Goal: Information Seeking & Learning: Learn about a topic

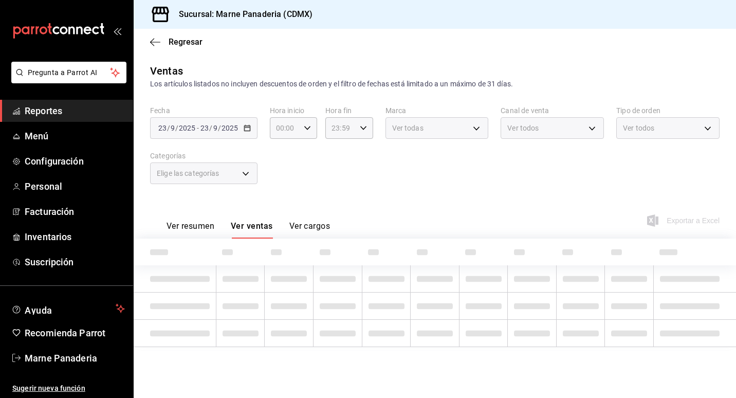
type input "ed7b3c48-de40-42f0-b32d-b62e425c3e7b,4dd16bc6-178f-46f9-a839-483948b183c3,0756c…"
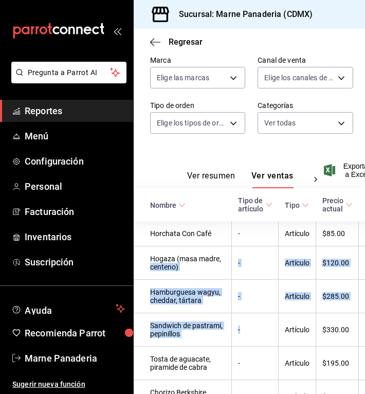
drag, startPoint x: 197, startPoint y: 385, endPoint x: 232, endPoint y: 387, distance: 35.5
click at [232, 387] on div "Regresar Ventas Los artículos listados no incluyen descuentos de orden y el fil…" at bounding box center [249, 211] width 231 height 365
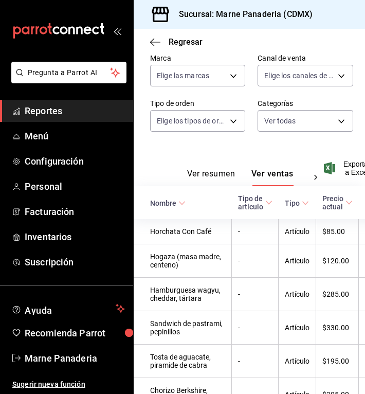
click at [289, 148] on div "Ver resumen Ver ventas Ver cargos Exportar a Excel" at bounding box center [249, 165] width 231 height 42
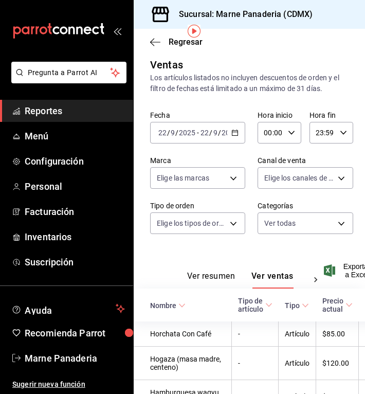
scroll to position [0, 0]
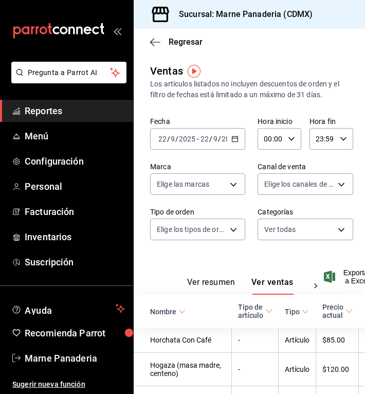
click at [215, 139] on input "9" at bounding box center [215, 139] width 5 height 8
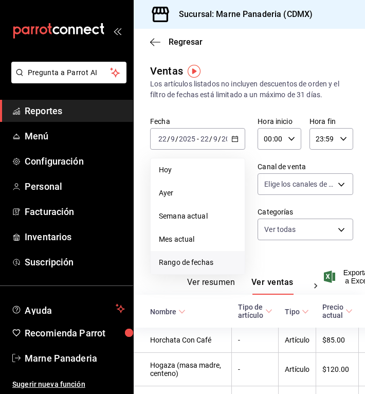
click at [196, 262] on span "Rango de fechas" at bounding box center [198, 262] width 78 height 11
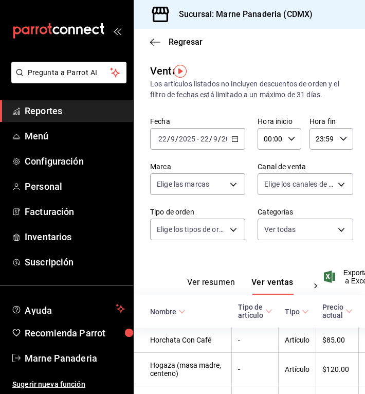
scroll to position [0, 14]
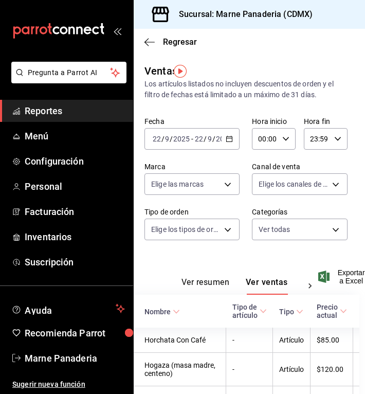
click at [204, 136] on span "/" at bounding box center [205, 139] width 3 height 8
click at [198, 130] on div "[DATE] [DATE] - [DATE] [DATE]" at bounding box center [191, 139] width 95 height 22
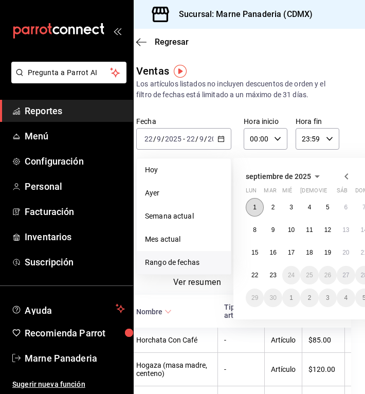
click at [255, 207] on abbr "1" at bounding box center [255, 207] width 4 height 7
click at [355, 251] on button "21" at bounding box center [364, 252] width 18 height 19
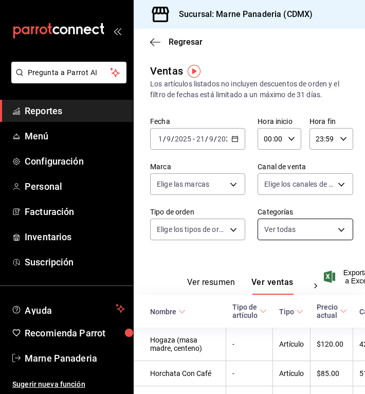
click at [327, 234] on body "Pregunta a Parrot AI Reportes Menú Configuración Personal Facturación Inventari…" at bounding box center [182, 197] width 365 height 394
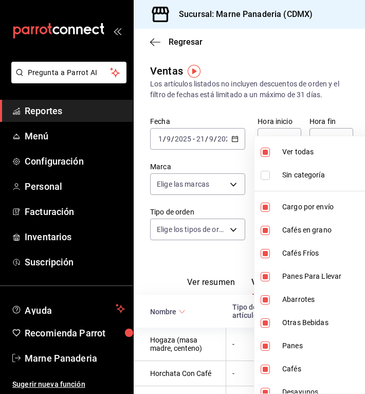
click at [269, 155] on input "checkbox" at bounding box center [265, 152] width 9 height 9
checkbox input "false"
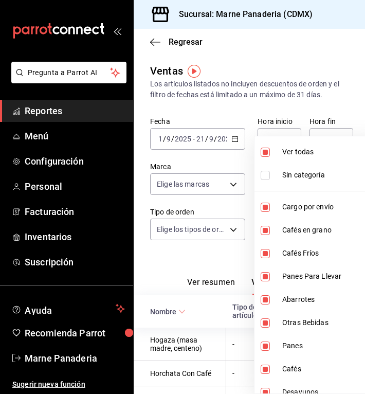
checkbox input "false"
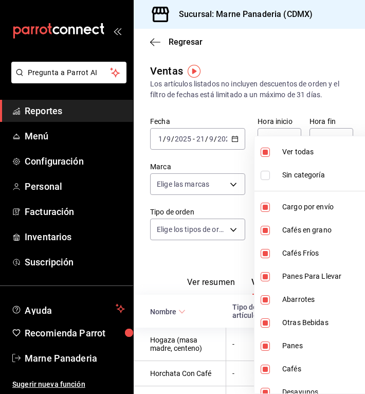
checkbox input "false"
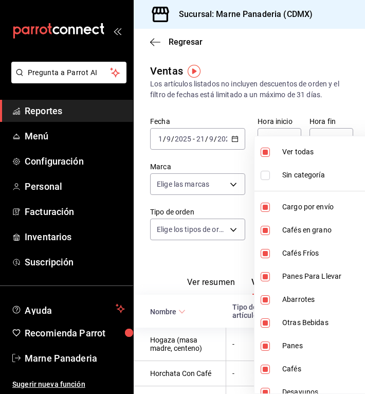
checkbox input "false"
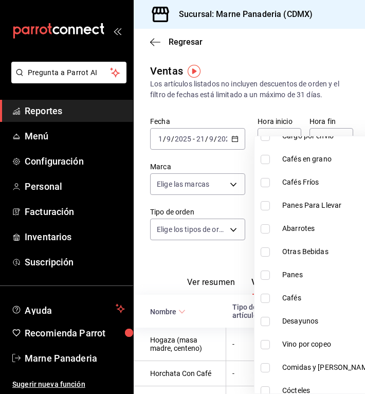
scroll to position [80, 0]
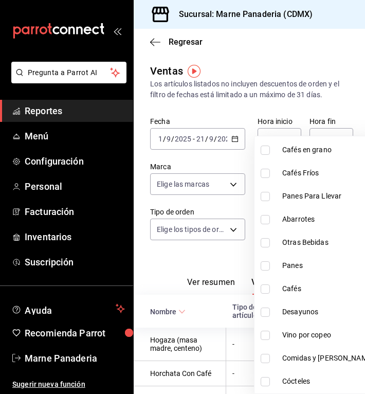
click at [265, 313] on input "checkbox" at bounding box center [265, 311] width 9 height 9
checkbox input "true"
type input "ce8d030a-cc3d-4443-b2cb-82675d69821b"
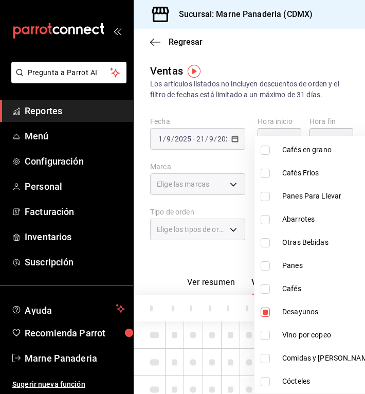
click at [163, 252] on div at bounding box center [182, 197] width 365 height 394
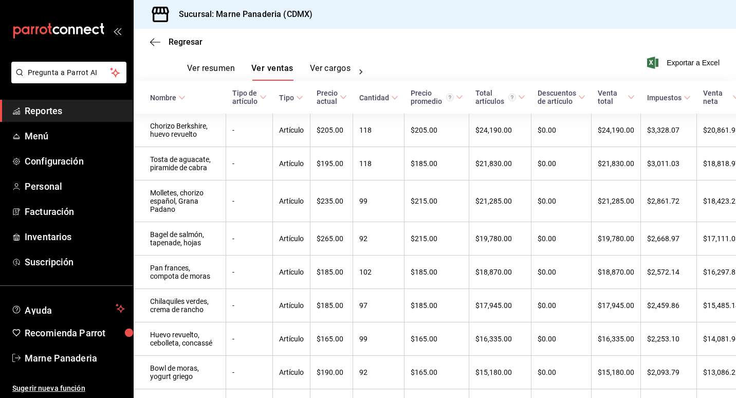
scroll to position [158, 0]
click at [363, 97] on span "Cantidad" at bounding box center [378, 98] width 39 height 8
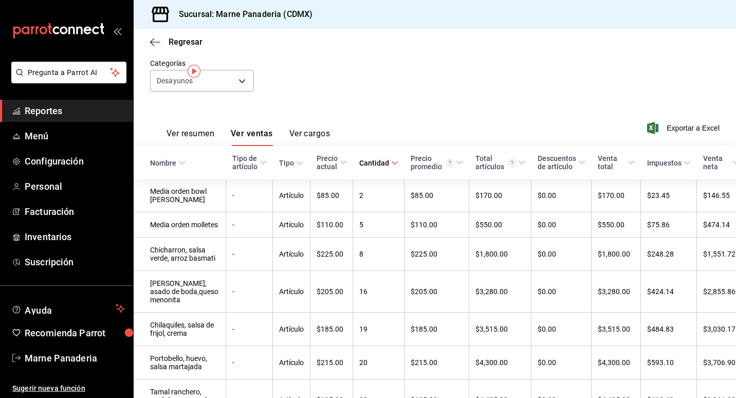
scroll to position [0, 0]
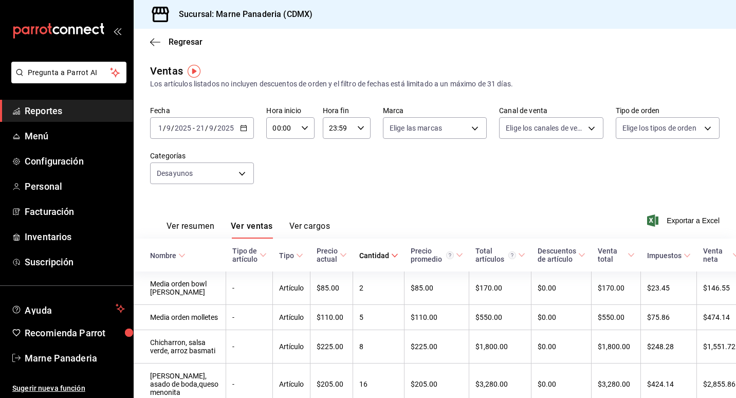
click at [391, 255] on icon at bounding box center [394, 255] width 7 height 7
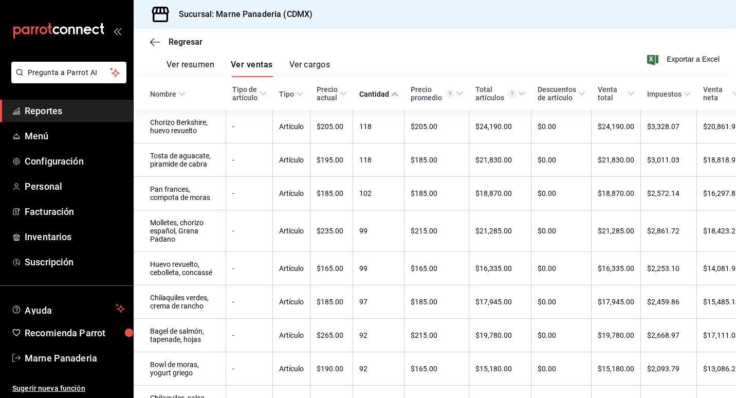
scroll to position [162, 0]
click at [727, 142] on td "$20,861.93" at bounding box center [727, 125] width 60 height 33
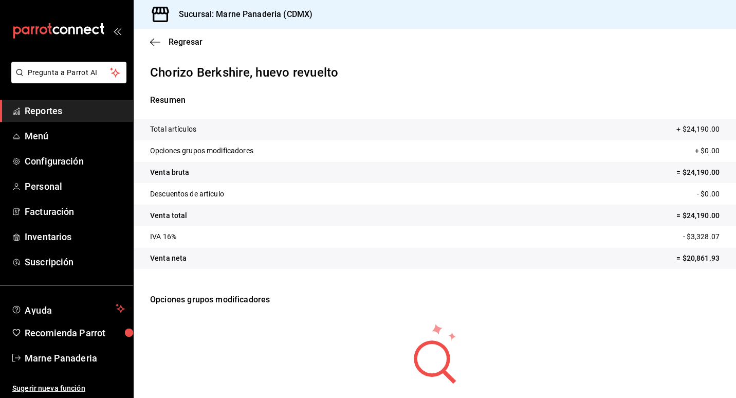
click at [66, 110] on span "Reportes" at bounding box center [75, 111] width 100 height 14
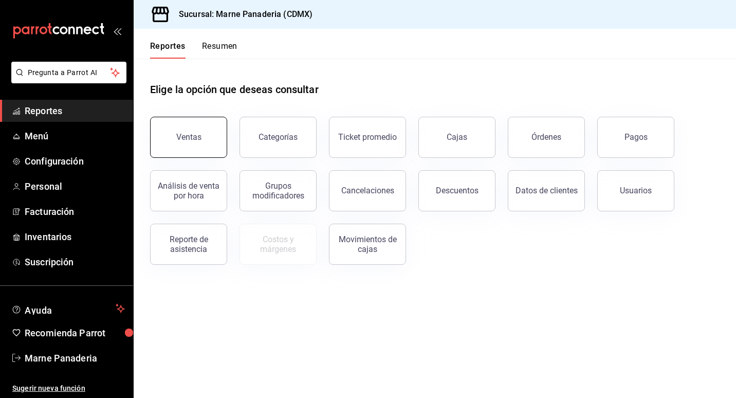
click at [194, 128] on button "Ventas" at bounding box center [188, 137] width 77 height 41
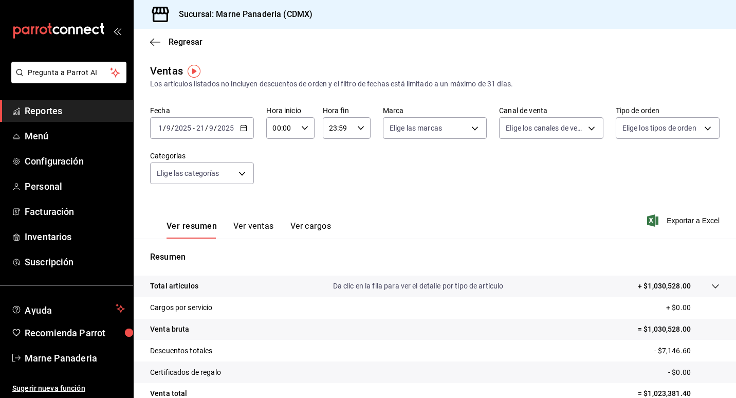
click at [221, 124] on input "2025" at bounding box center [225, 128] width 17 height 8
click at [249, 126] on div "[DATE] [DATE] - [DATE] [DATE]" at bounding box center [202, 128] width 104 height 22
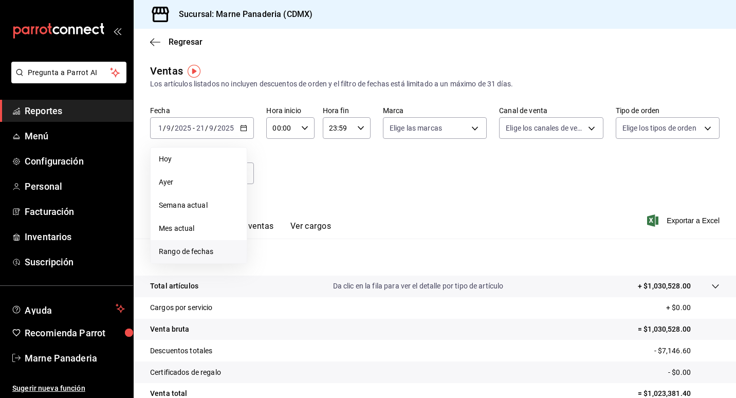
click at [208, 247] on span "Rango de fechas" at bounding box center [199, 251] width 80 height 11
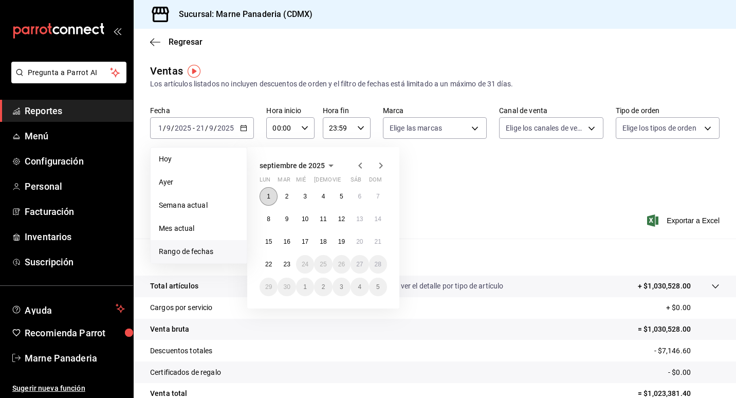
click at [269, 192] on button "1" at bounding box center [269, 196] width 18 height 19
click at [359, 163] on icon "button" at bounding box center [360, 165] width 12 height 12
click at [380, 170] on icon "button" at bounding box center [381, 165] width 12 height 12
click at [380, 243] on abbr "21" at bounding box center [378, 241] width 7 height 7
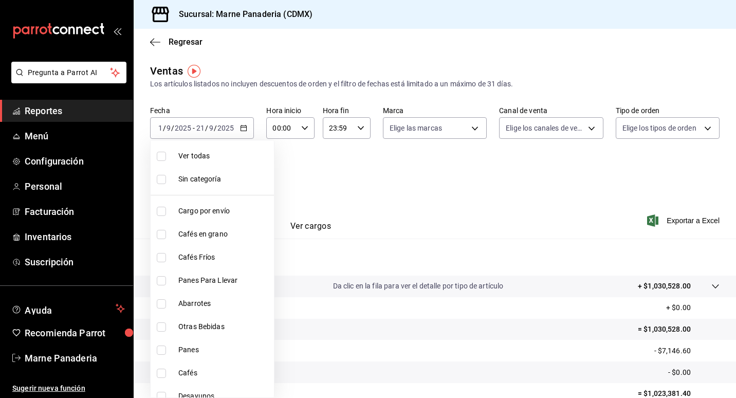
click at [232, 172] on body "Pregunta a Parrot AI Reportes Menú Configuración Personal Facturación Inventari…" at bounding box center [368, 199] width 736 height 398
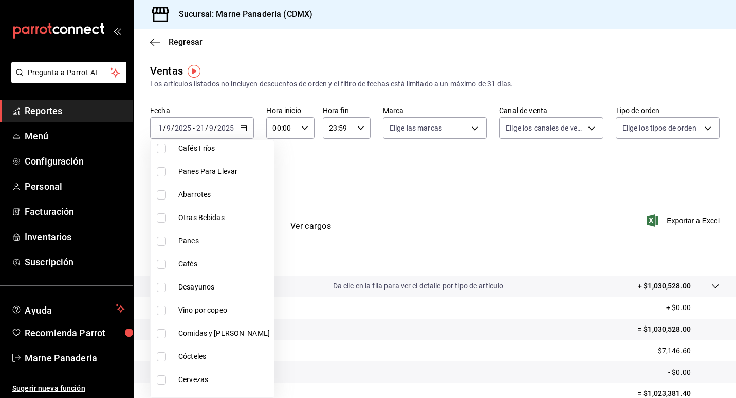
scroll to position [112, 0]
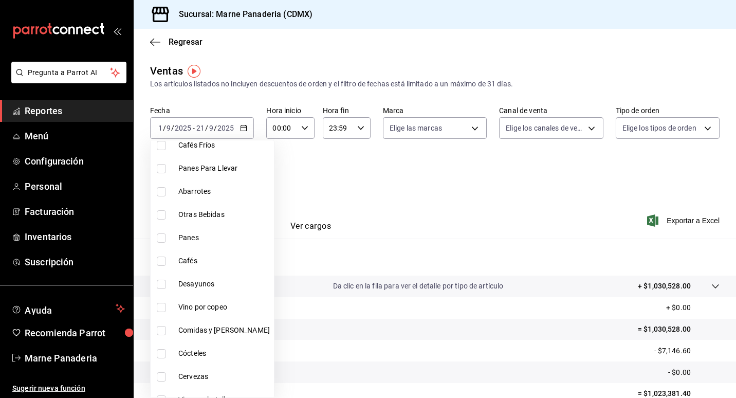
click at [159, 283] on input "checkbox" at bounding box center [161, 284] width 9 height 9
checkbox input "true"
type input "ce8d030a-cc3d-4443-b2cb-82675d69821b"
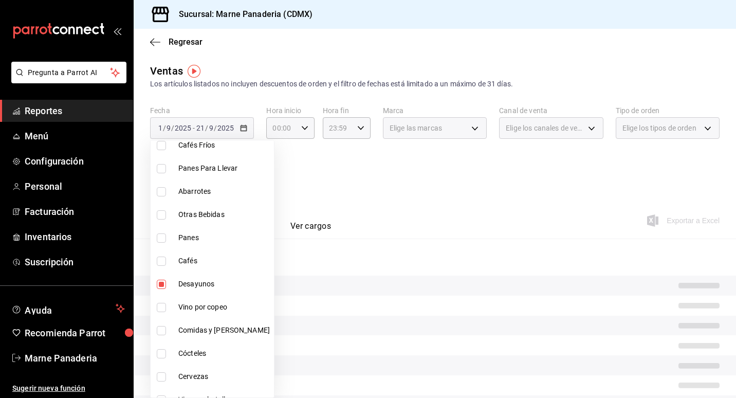
click at [465, 225] on div at bounding box center [368, 199] width 736 height 398
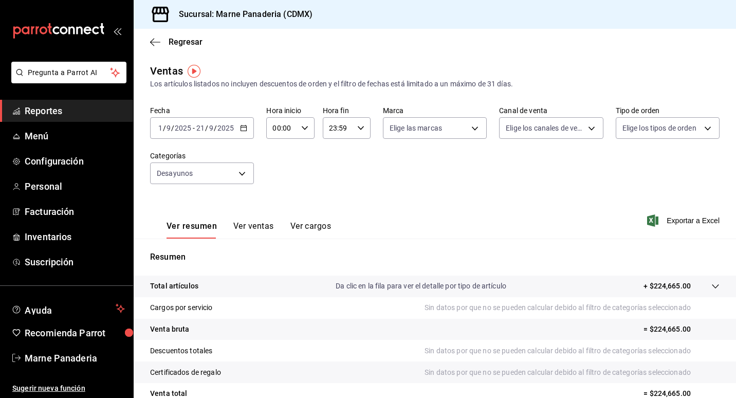
click at [261, 228] on button "Ver ventas" at bounding box center [253, 229] width 41 height 17
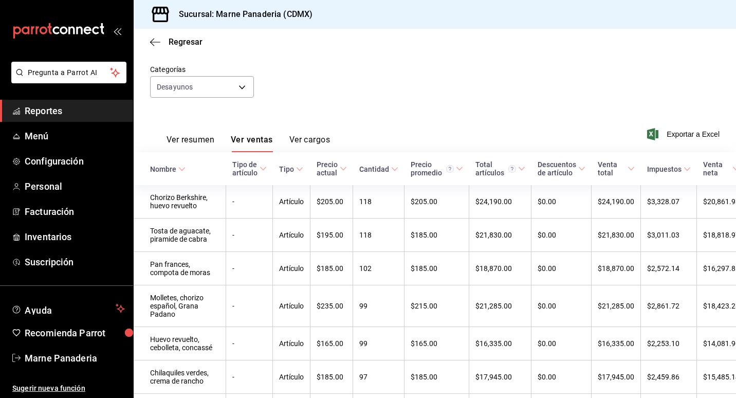
scroll to position [89, 0]
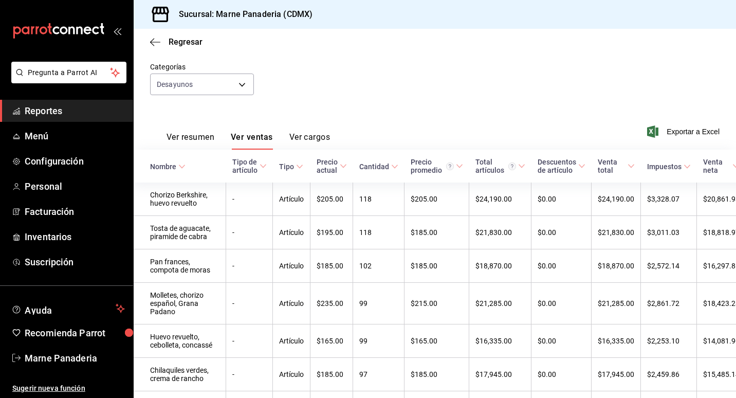
click at [363, 164] on span "Cantidad" at bounding box center [378, 166] width 39 height 8
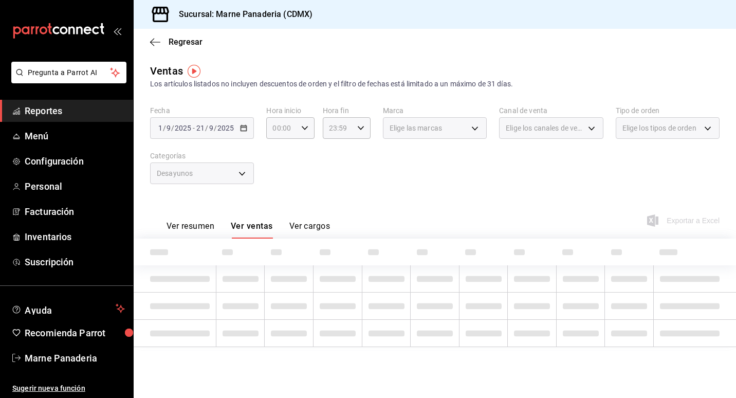
scroll to position [0, 0]
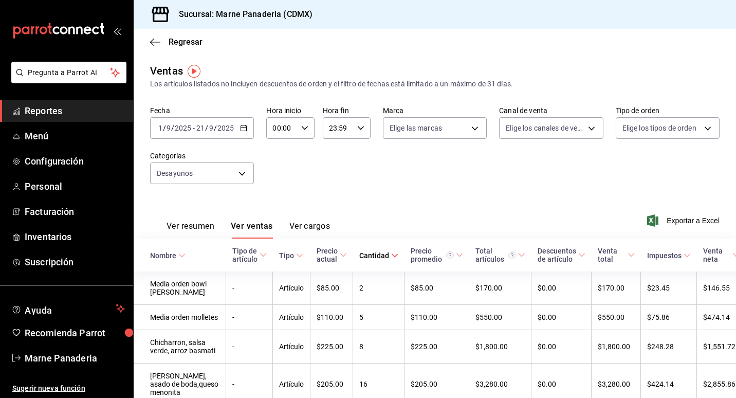
click at [391, 257] on icon at bounding box center [394, 255] width 7 height 7
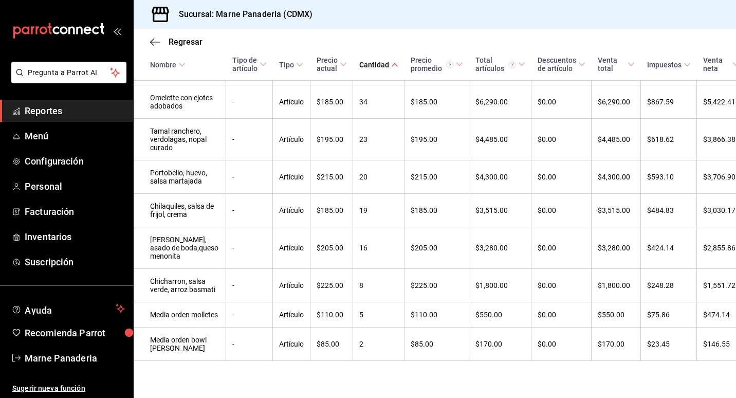
scroll to position [977, 0]
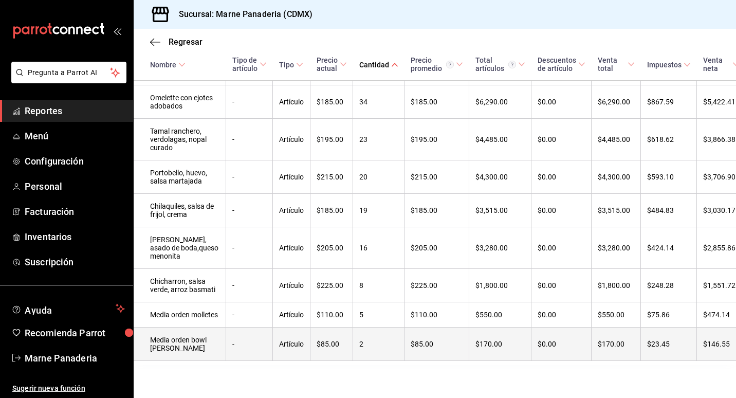
click at [469, 327] on td "$170.00" at bounding box center [500, 343] width 62 height 33
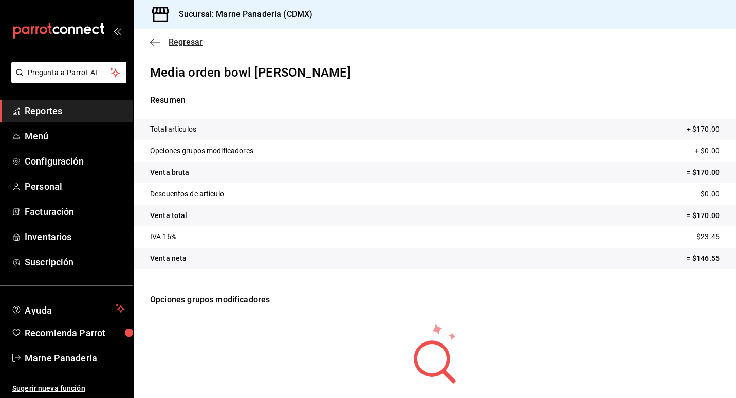
click at [166, 45] on span "Regresar" at bounding box center [176, 42] width 52 height 10
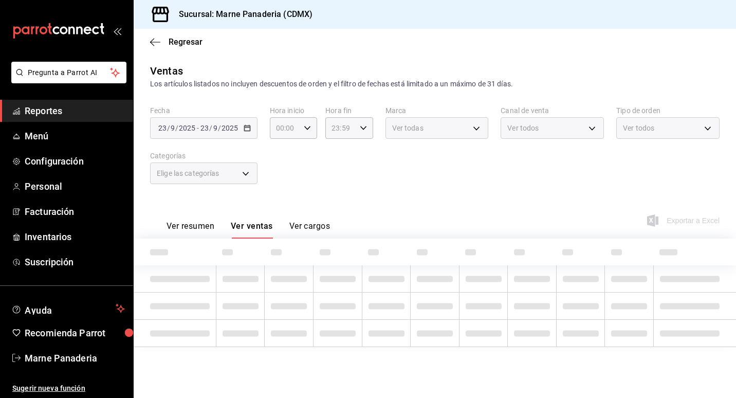
type input "ce8d030a-cc3d-4443-b2cb-82675d69821b"
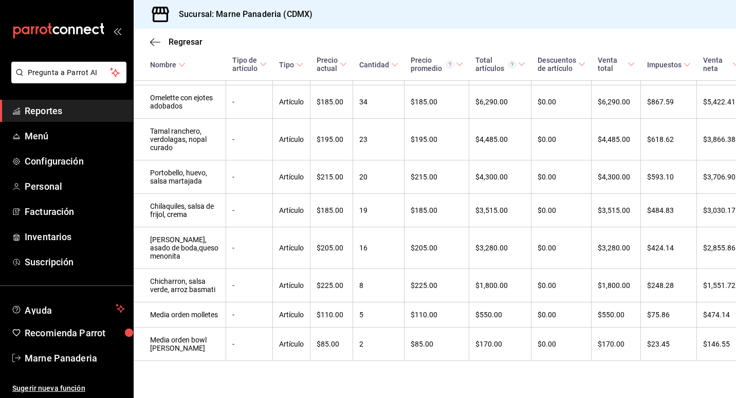
scroll to position [963, 0]
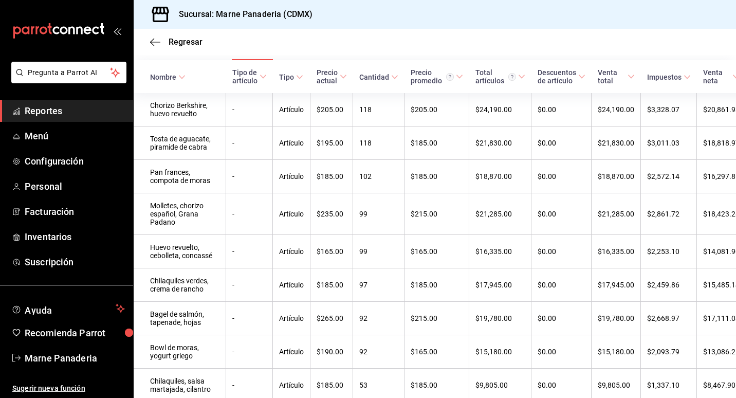
scroll to position [197, 0]
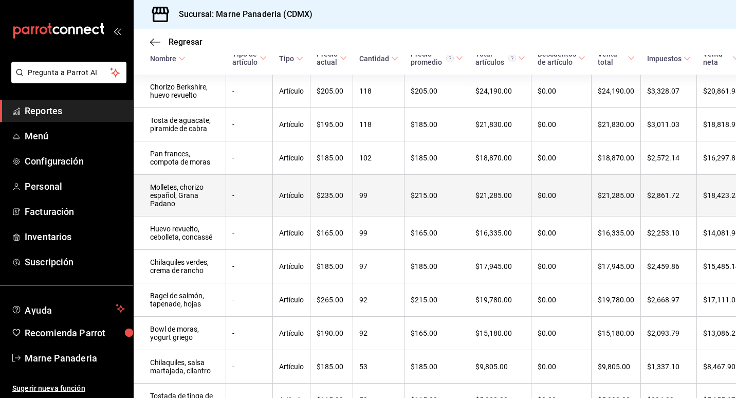
click at [469, 216] on td "$21,285.00" at bounding box center [500, 196] width 62 height 42
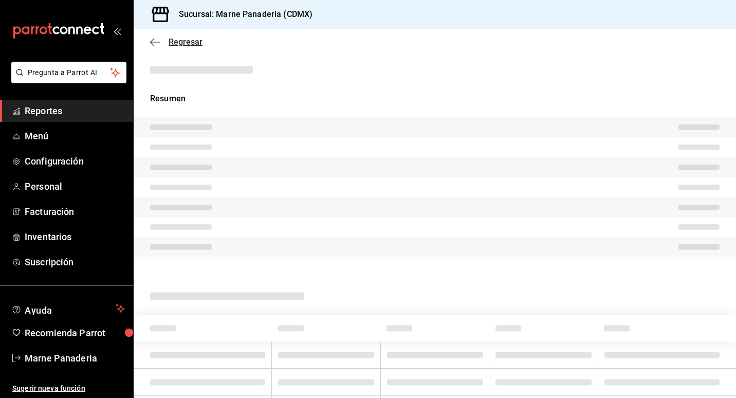
click at [150, 43] on icon "button" at bounding box center [155, 42] width 10 height 9
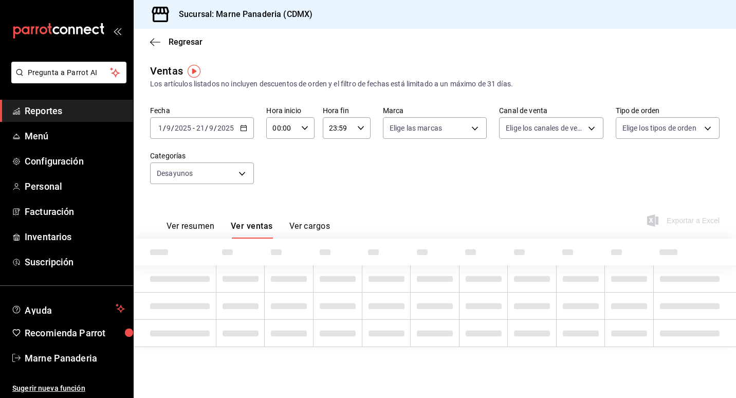
type input "ce8d030a-cc3d-4443-b2cb-82675d69821b"
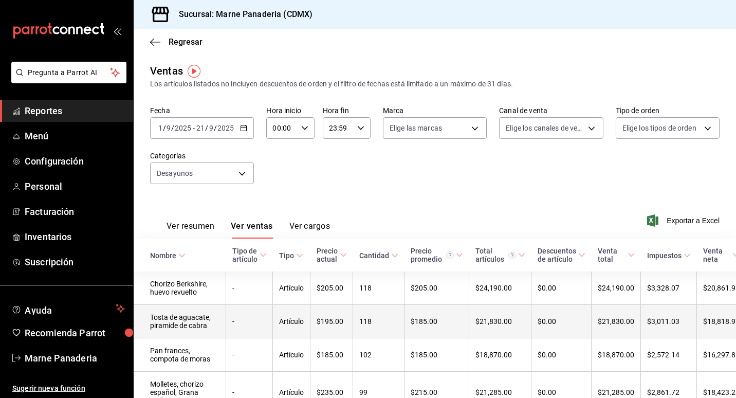
click at [532, 338] on td "$0.00" at bounding box center [562, 321] width 60 height 33
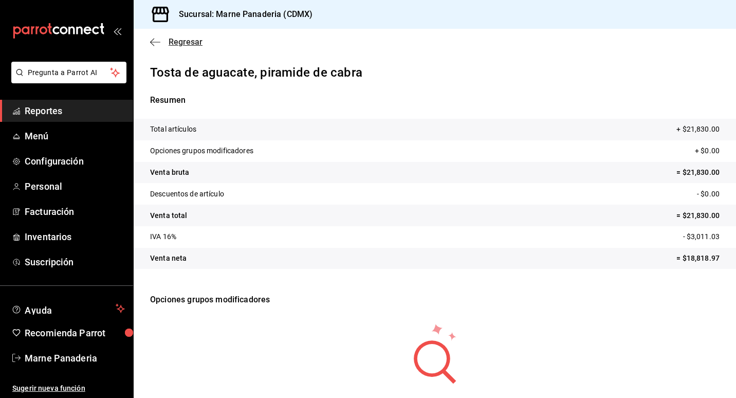
click at [159, 38] on icon "button" at bounding box center [155, 42] width 10 height 9
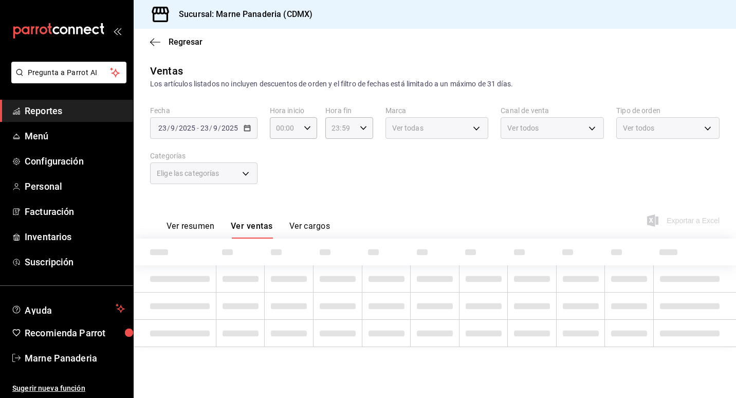
type input "ce8d030a-cc3d-4443-b2cb-82675d69821b"
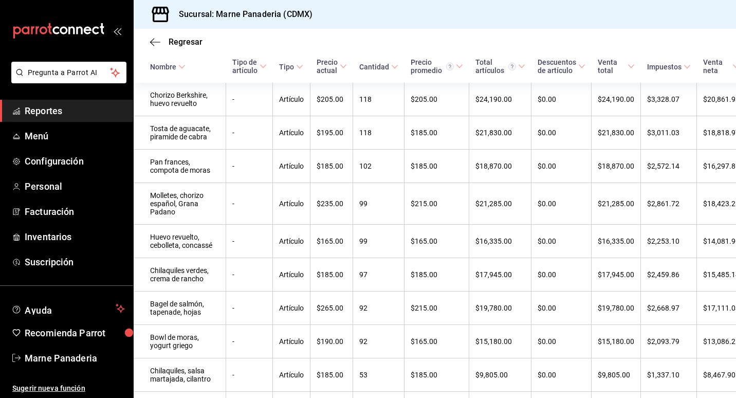
scroll to position [190, 0]
click at [606, 45] on div "Regresar" at bounding box center [435, 42] width 602 height 26
click at [163, 38] on span "Regresar" at bounding box center [176, 42] width 52 height 10
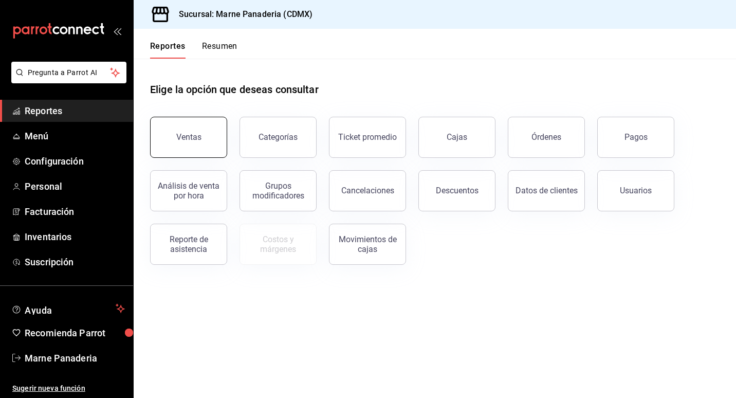
click at [198, 140] on div "Ventas" at bounding box center [188, 137] width 25 height 10
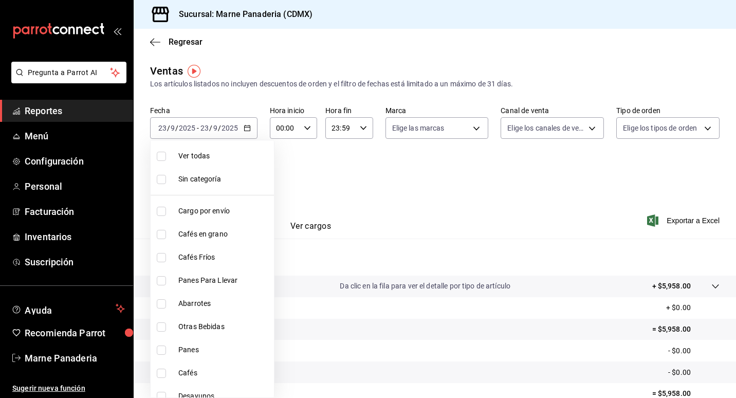
click at [242, 175] on body "Pregunta a Parrot AI Reportes Menú Configuración Personal Facturación Inventari…" at bounding box center [368, 199] width 736 height 398
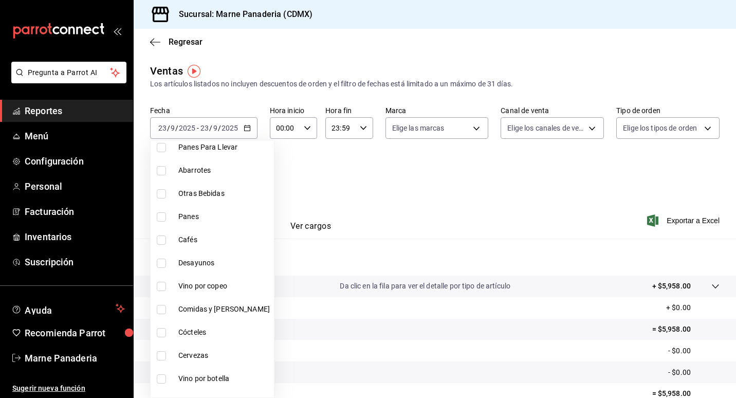
scroll to position [149, 0]
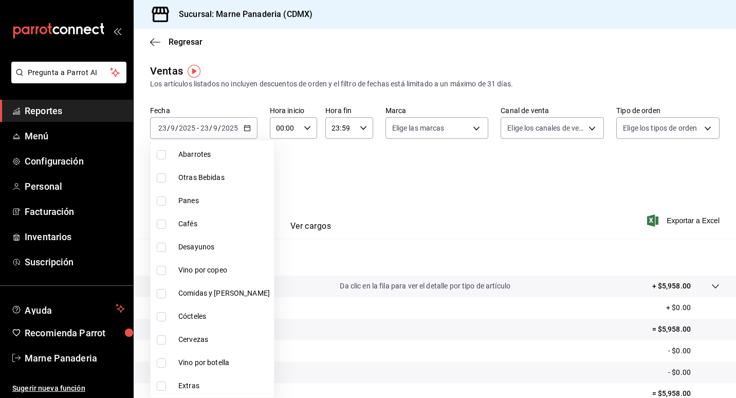
click at [184, 245] on span "Desayunos" at bounding box center [224, 247] width 92 height 11
type input "ce8d030a-cc3d-4443-b2cb-82675d69821b"
checkbox input "true"
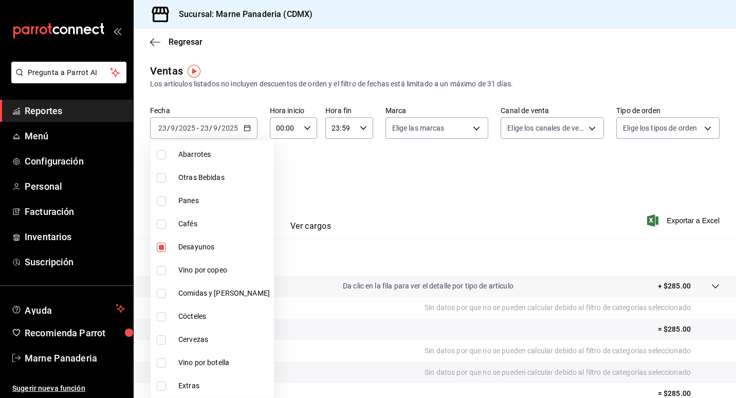
click at [472, 174] on div at bounding box center [368, 199] width 736 height 398
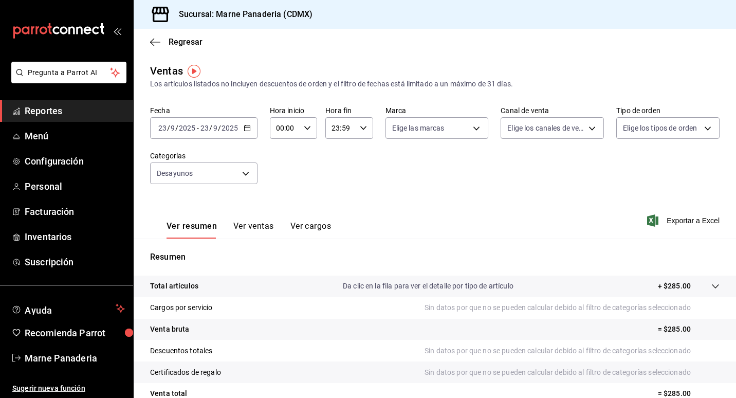
click at [246, 125] on icon "button" at bounding box center [247, 127] width 7 height 7
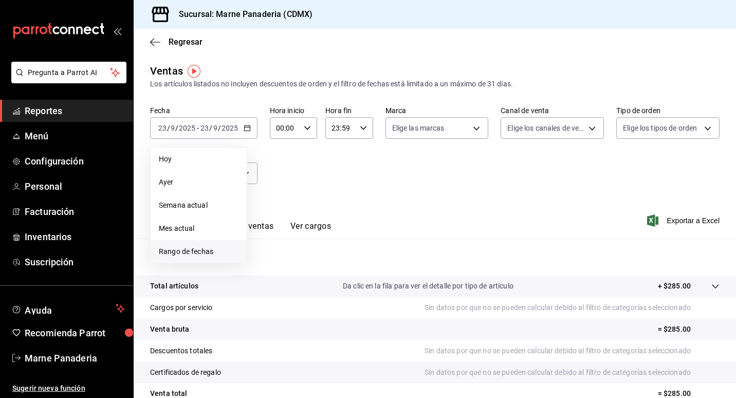
click at [205, 250] on span "Rango de fechas" at bounding box center [199, 251] width 80 height 11
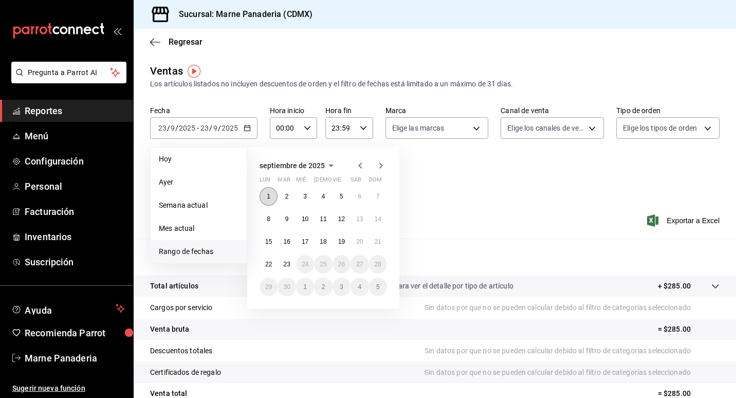
click at [269, 199] on abbr "1" at bounding box center [269, 196] width 4 height 7
click at [378, 246] on button "21" at bounding box center [378, 241] width 18 height 19
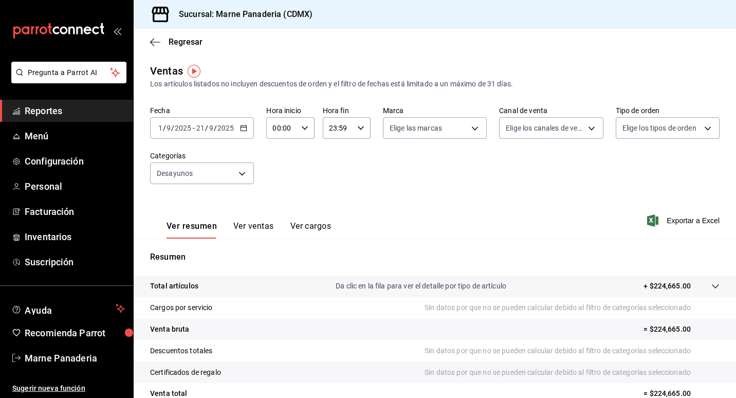
click at [261, 228] on button "Ver ventas" at bounding box center [253, 229] width 41 height 17
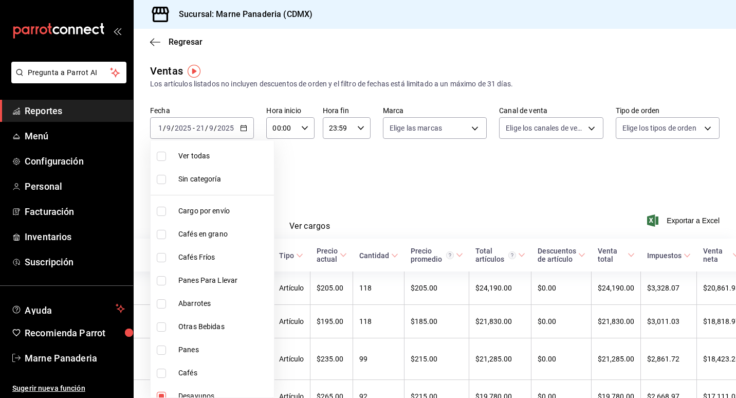
click at [244, 176] on body "Pregunta a Parrot AI Reportes Menú Configuración Personal Facturación Inventari…" at bounding box center [368, 199] width 736 height 398
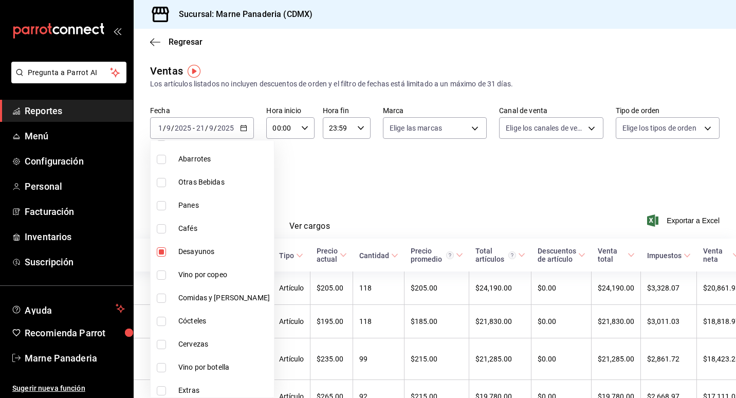
scroll to position [146, 0]
click at [162, 248] on input "checkbox" at bounding box center [161, 250] width 9 height 9
checkbox input "false"
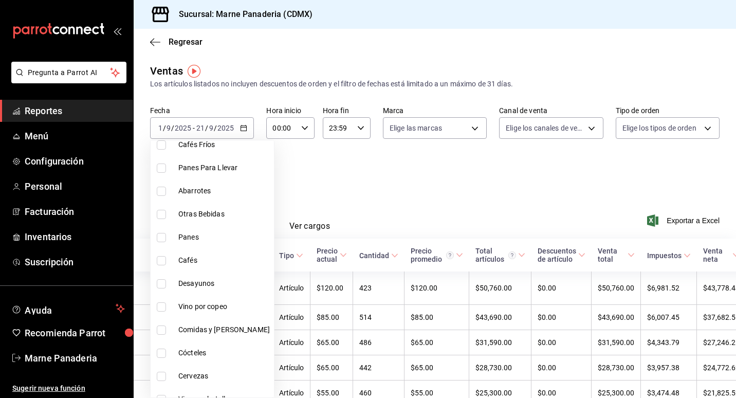
scroll to position [149, 0]
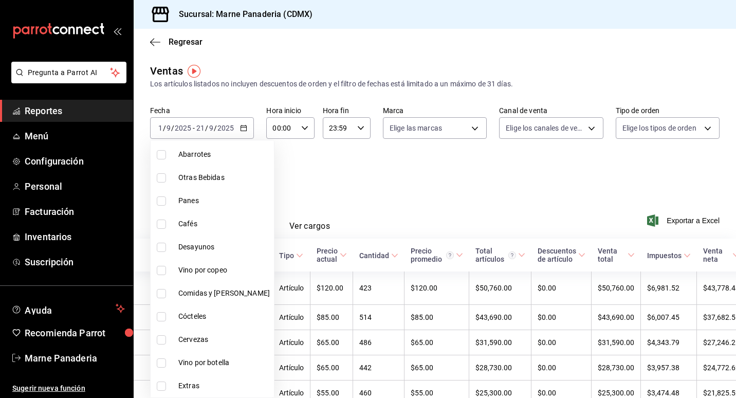
click at [205, 285] on li "Comidas y [PERSON_NAME]" at bounding box center [212, 293] width 123 height 23
type input "d3ef6fe0-a204-4bf0-b76c-5030506ab7ed"
checkbox input "true"
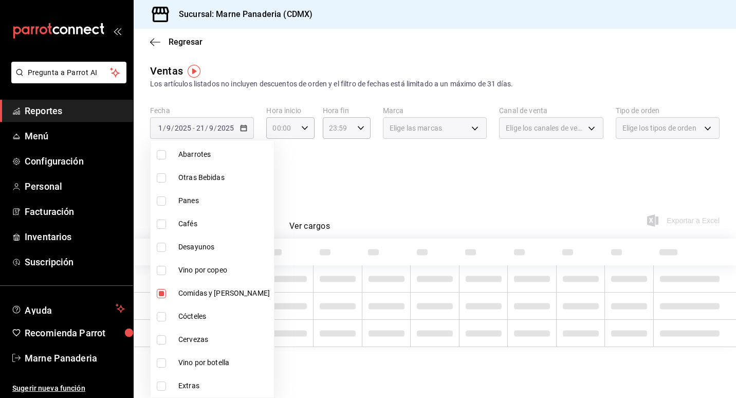
click at [416, 213] on div at bounding box center [368, 199] width 736 height 398
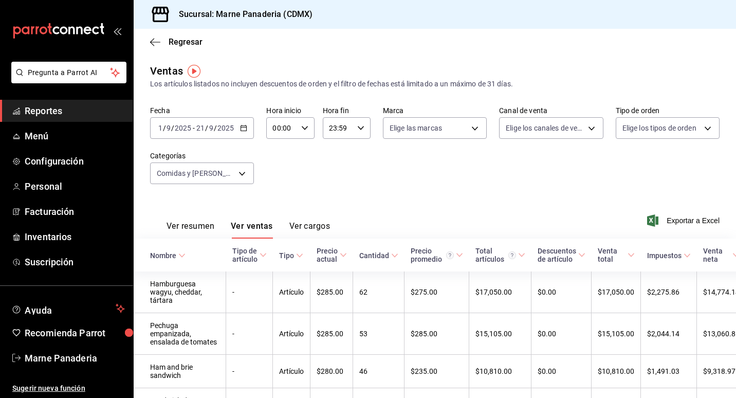
click at [492, 188] on div "Fecha [DATE] [DATE] - [DATE] [DATE] Hora inicio 00:00 Hora inicio Hora fin 23:5…" at bounding box center [435, 151] width 570 height 90
click at [477, 194] on div "Fecha [DATE] [DATE] - [DATE] [DATE] Hora inicio 00:00 Hora inicio Hora fin 23:5…" at bounding box center [435, 151] width 570 height 90
click at [550, 192] on div "Fecha [DATE] [DATE] - [DATE] [DATE] Hora inicio 00:00 Hora inicio Hora fin 23:5…" at bounding box center [435, 151] width 570 height 90
click at [451, 175] on div "Fecha [DATE] [DATE] - [DATE] [DATE] Hora inicio 00:00 Hora inicio Hora fin 23:5…" at bounding box center [435, 151] width 570 height 90
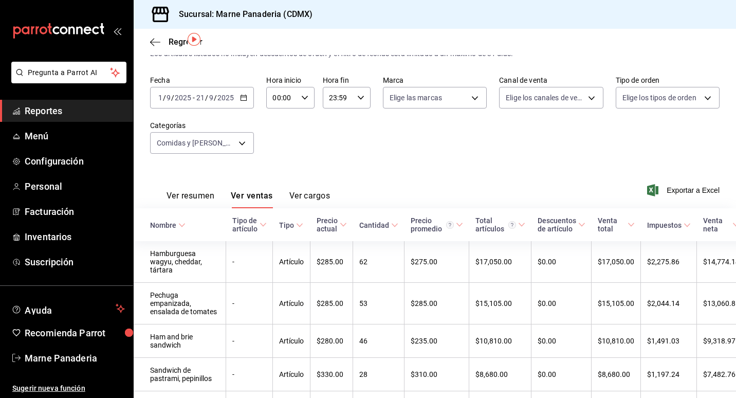
scroll to position [32, 0]
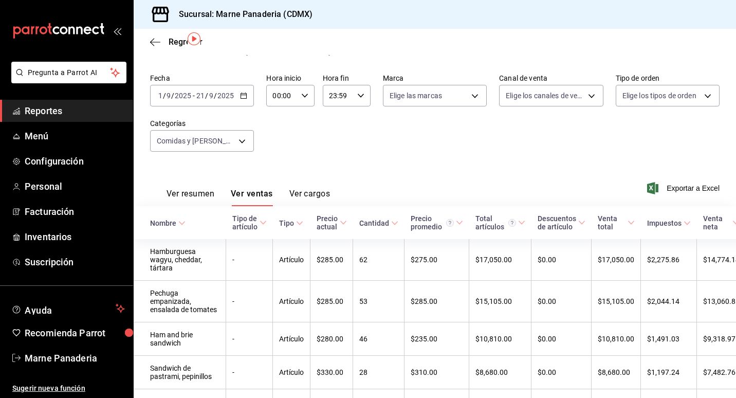
click at [391, 222] on \(Stroke\) at bounding box center [394, 223] width 6 height 4
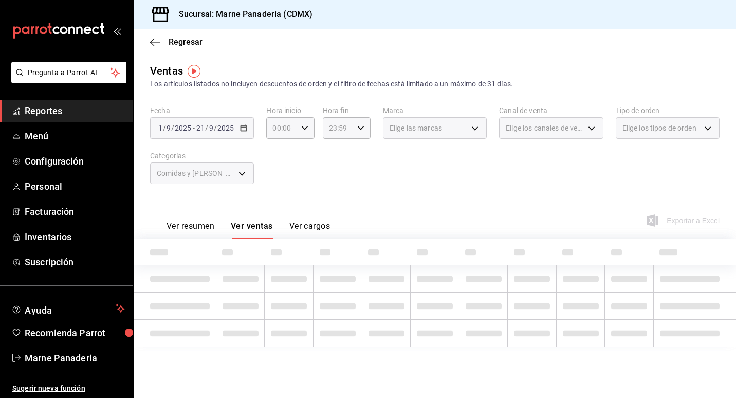
scroll to position [0, 0]
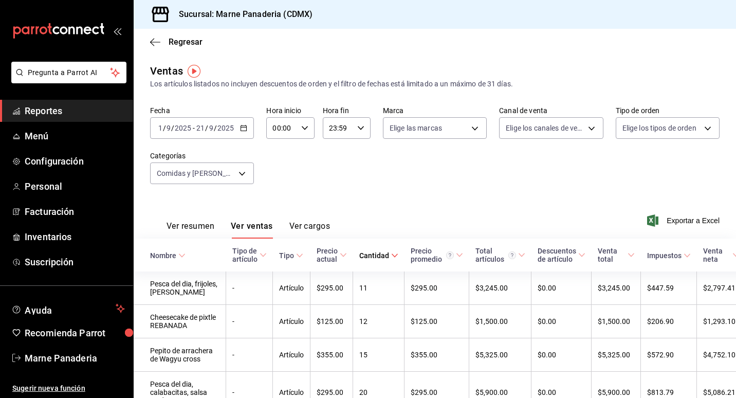
click at [364, 258] on div "Cantidad" at bounding box center [374, 255] width 30 height 8
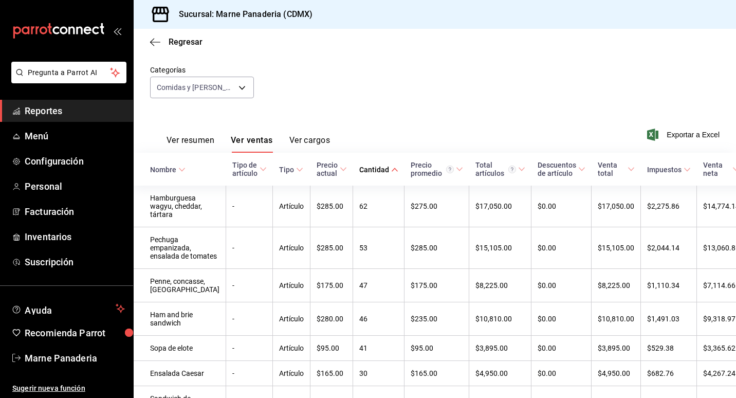
scroll to position [88, 0]
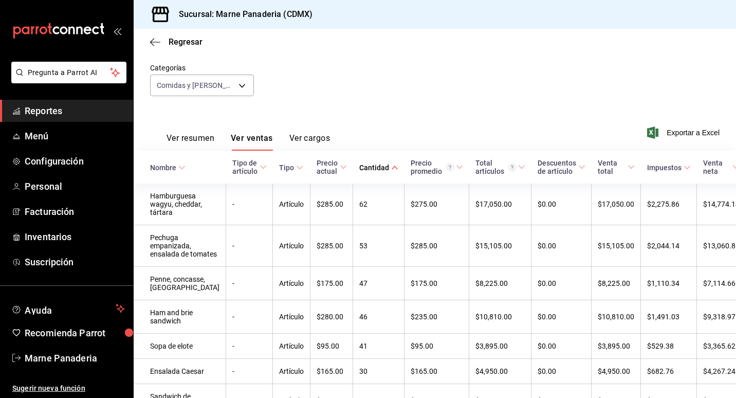
click at [502, 83] on div "Fecha [DATE] [DATE] - [DATE] [DATE] Hora inicio 00:00 Hora inicio Hora fin 23:5…" at bounding box center [435, 63] width 570 height 90
click at [499, 118] on div "Ver resumen Ver ventas Ver cargos Exportar a Excel" at bounding box center [435, 129] width 602 height 42
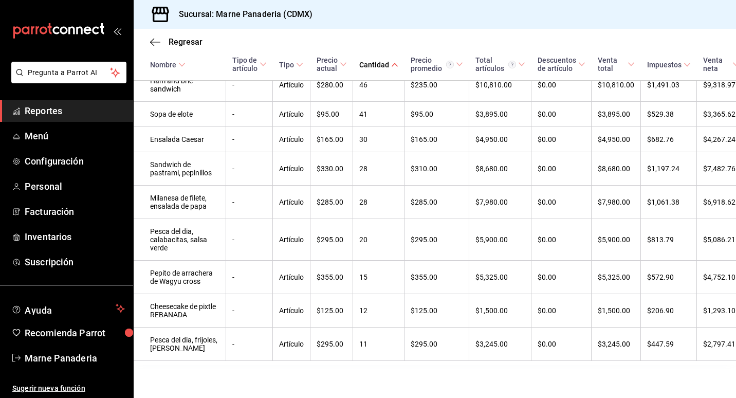
scroll to position [440, 0]
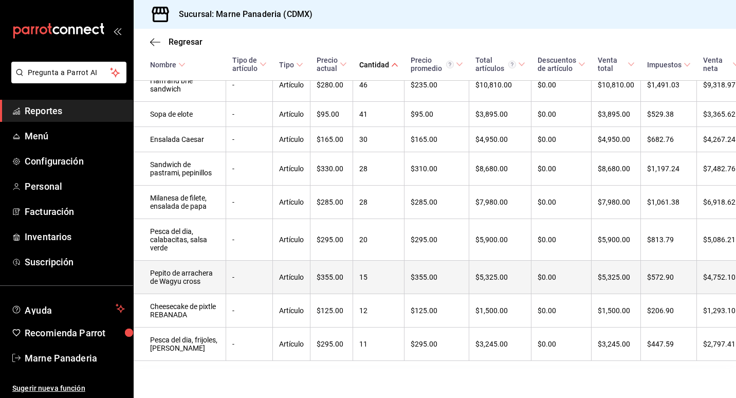
click at [469, 273] on td "$5,325.00" at bounding box center [500, 277] width 62 height 33
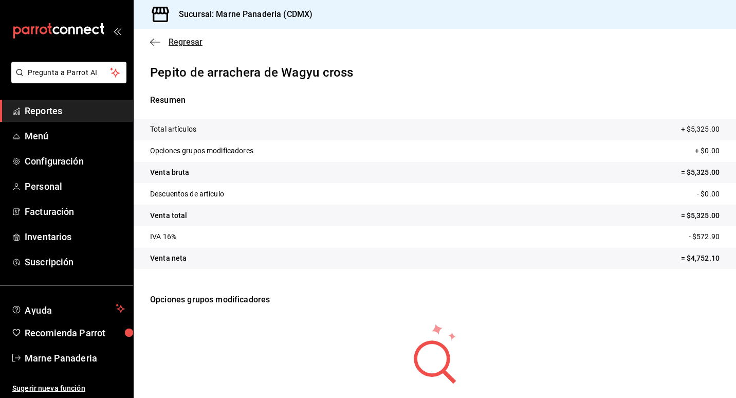
click at [155, 46] on icon "button" at bounding box center [155, 42] width 10 height 9
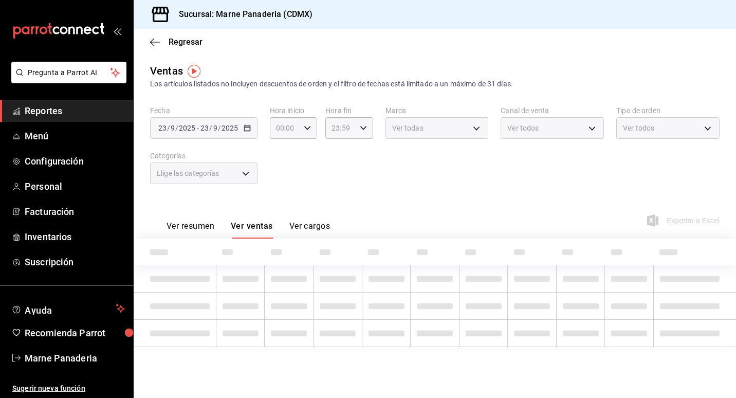
type input "d3ef6fe0-a204-4bf0-b76c-5030506ab7ed"
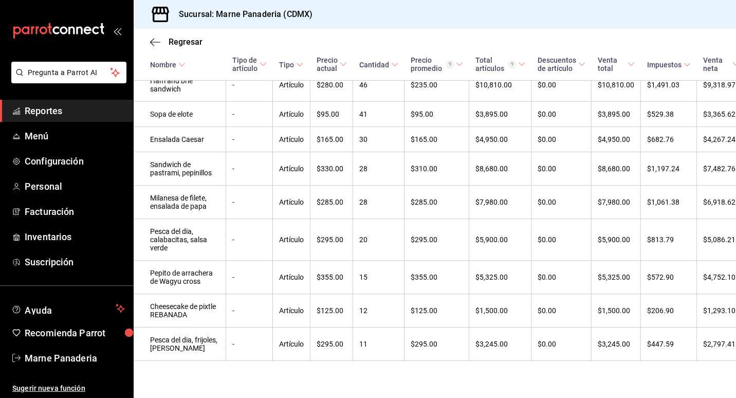
scroll to position [440, 0]
click at [427, 375] on div "Ventas Los artículos listados no incluyen descuentos de orden y el filtro de fe…" at bounding box center [435, 52] width 602 height 657
click at [485, 380] on div "Ventas Los artículos listados no incluyen descuentos de orden y el filtro de fe…" at bounding box center [435, 52] width 602 height 657
click at [489, 367] on div "Ventas Los artículos listados no incluyen descuentos de orden y el filtro de fe…" at bounding box center [435, 52] width 602 height 657
click at [519, 382] on main "Regresar Ventas Los artículos listados no incluyen descuentos de orden y el fil…" at bounding box center [435, 44] width 602 height 708
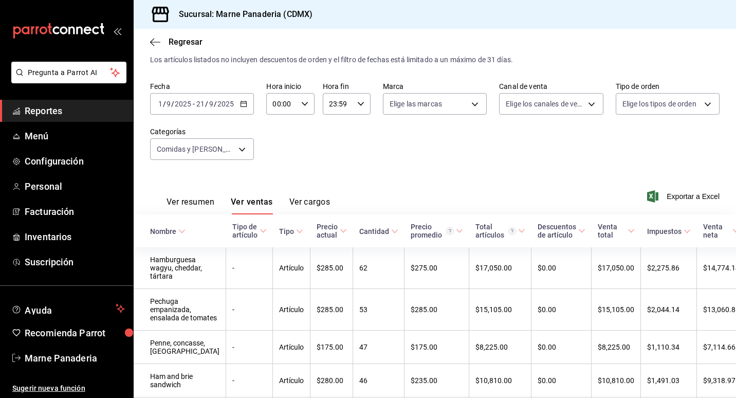
scroll to position [0, 0]
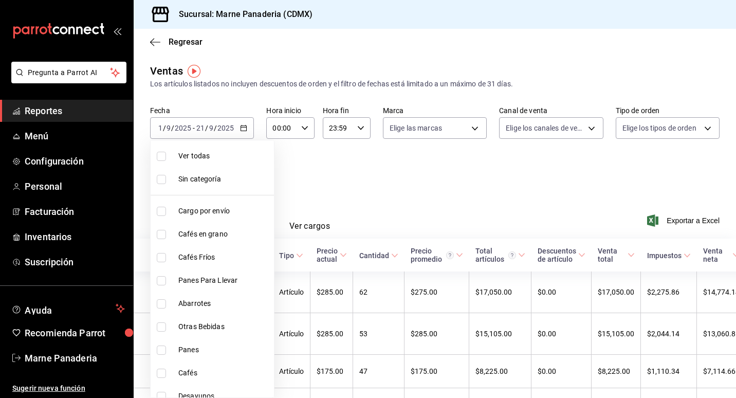
click at [246, 170] on body "Pregunta a Parrot AI Reportes Menú Configuración Personal Facturación Inventari…" at bounding box center [368, 199] width 736 height 398
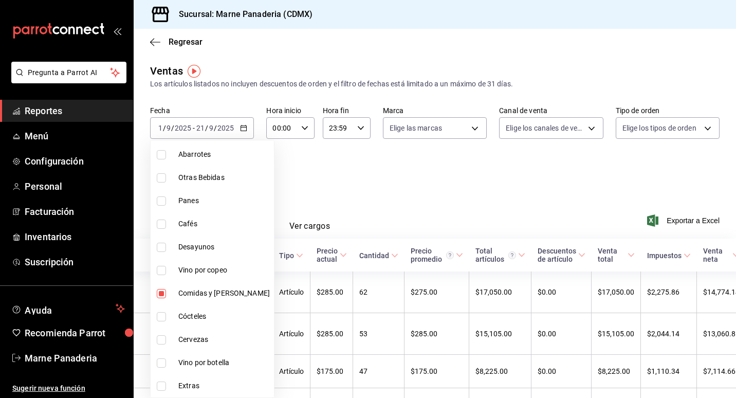
click at [163, 296] on input "checkbox" at bounding box center [161, 293] width 9 height 9
checkbox input "false"
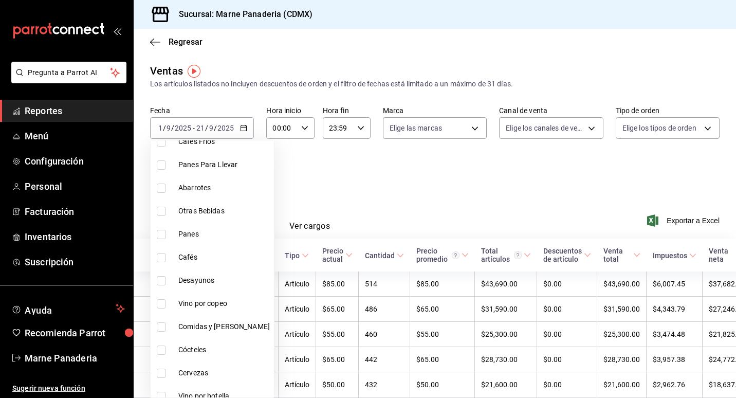
scroll to position [117, 0]
click at [204, 286] on li "Desayunos" at bounding box center [212, 279] width 123 height 23
type input "ce8d030a-cc3d-4443-b2cb-82675d69821b"
checkbox input "true"
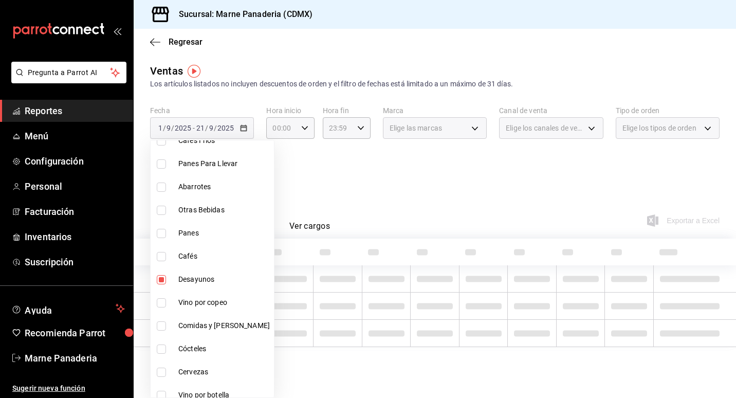
click at [356, 167] on div at bounding box center [368, 199] width 736 height 398
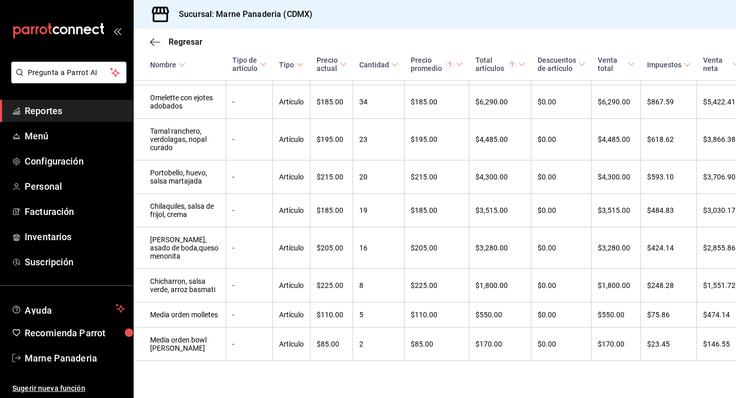
scroll to position [977, 0]
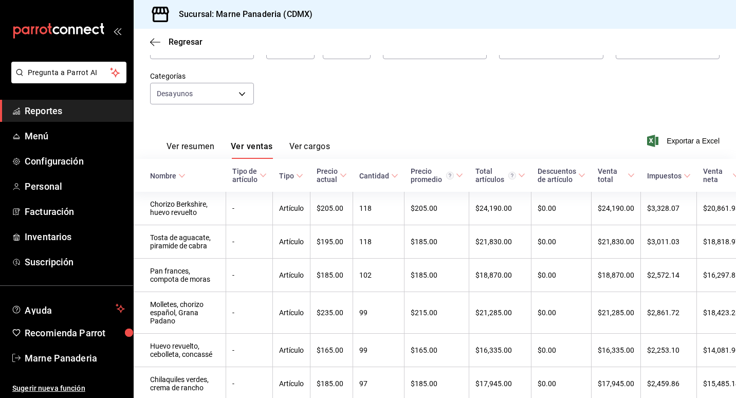
scroll to position [0, 0]
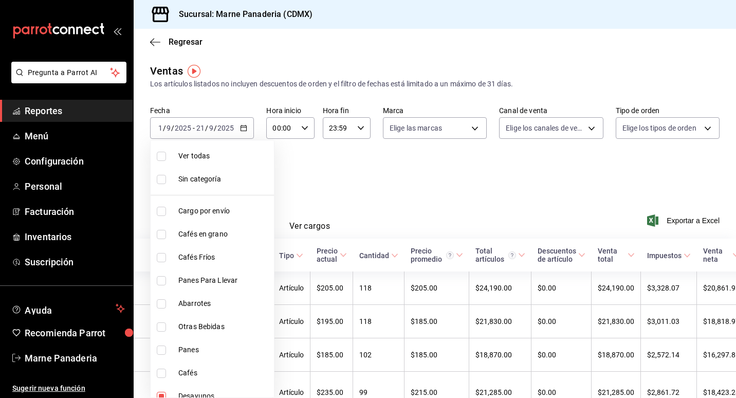
click at [247, 168] on body "Pregunta a Parrot AI Reportes Menú Configuración Personal Facturación Inventari…" at bounding box center [368, 199] width 736 height 398
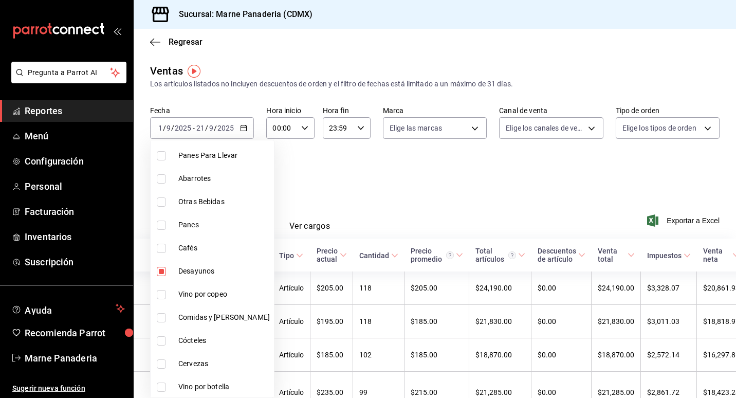
scroll to position [126, 0]
click at [215, 318] on span "Comidas y [PERSON_NAME]" at bounding box center [224, 315] width 92 height 11
type input "ce8d030a-cc3d-4443-b2cb-82675d69821b,d3ef6fe0-a204-4bf0-b76c-5030506ab7ed"
checkbox input "true"
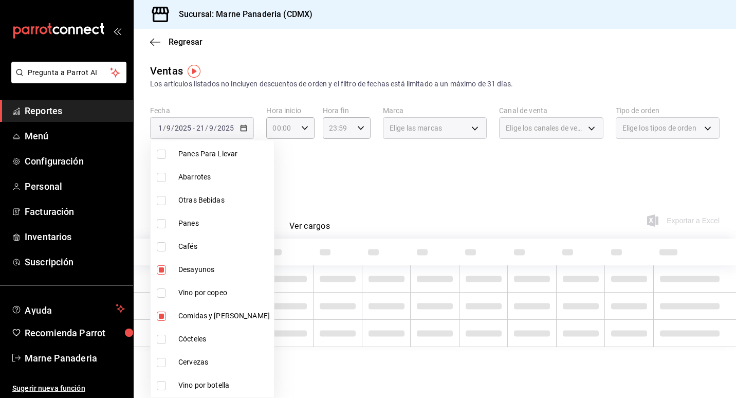
click at [475, 190] on div at bounding box center [368, 199] width 736 height 398
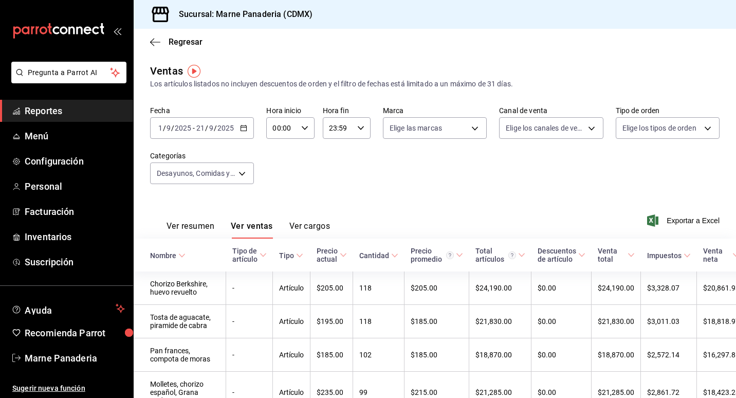
click at [247, 129] on div "[DATE] [DATE] - [DATE] [DATE]" at bounding box center [202, 128] width 104 height 22
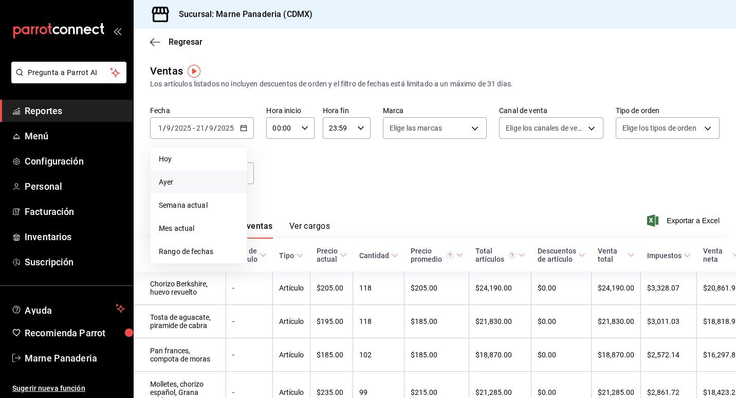
click at [167, 181] on span "Ayer" at bounding box center [199, 182] width 80 height 11
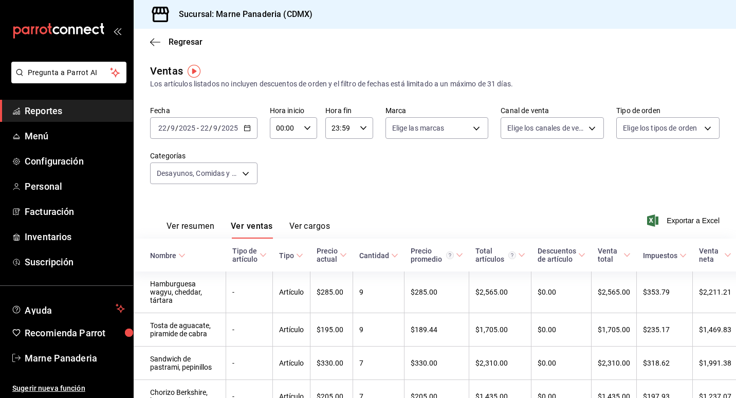
click at [391, 258] on icon at bounding box center [394, 255] width 7 height 7
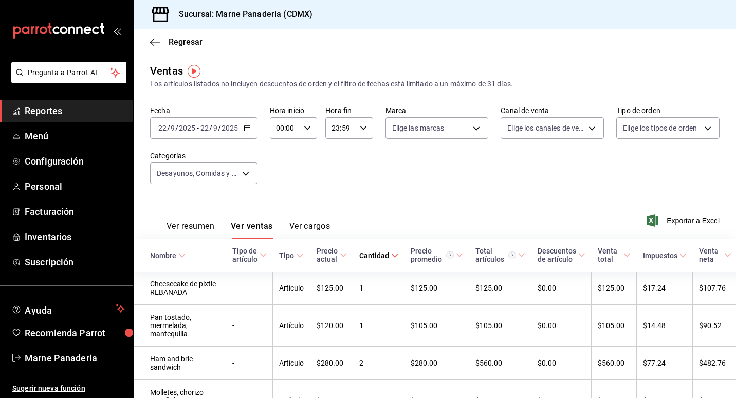
click at [391, 258] on icon at bounding box center [394, 255] width 7 height 7
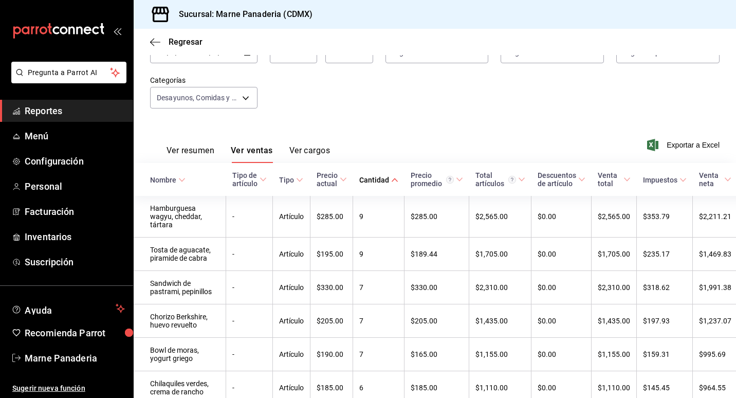
scroll to position [80, 0]
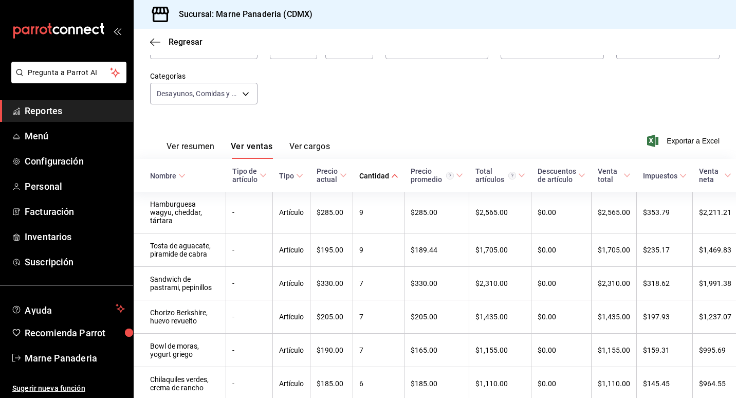
click at [414, 119] on div "Ver resumen Ver ventas Ver cargos Exportar a Excel" at bounding box center [435, 138] width 602 height 42
click at [414, 121] on div "Ver resumen Ver ventas Ver cargos Exportar a Excel" at bounding box center [435, 138] width 602 height 42
click at [518, 136] on div "Ver resumen Ver ventas Ver cargos Exportar a Excel" at bounding box center [435, 138] width 602 height 42
click at [516, 133] on div "Ver resumen Ver ventas Ver cargos Exportar a Excel" at bounding box center [435, 138] width 602 height 42
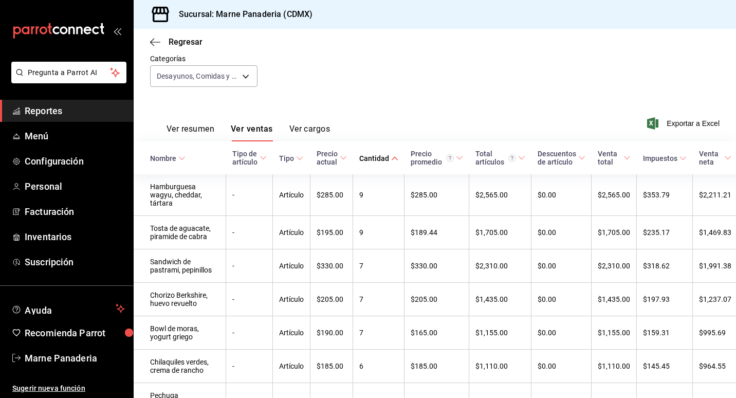
scroll to position [97, 0]
click at [461, 100] on div "Ver resumen Ver ventas Ver cargos Exportar a Excel" at bounding box center [435, 121] width 602 height 42
click at [414, 107] on div "Ver resumen Ver ventas Ver cargos Exportar a Excel" at bounding box center [435, 121] width 602 height 42
click at [491, 114] on div "Ver resumen Ver ventas Ver cargos Exportar a Excel" at bounding box center [435, 121] width 602 height 42
click at [467, 97] on div "Fecha [DATE] [DATE] - [DATE] [DATE] Hora inicio 00:00 Hora inicio Hora fin 23:5…" at bounding box center [435, 54] width 570 height 90
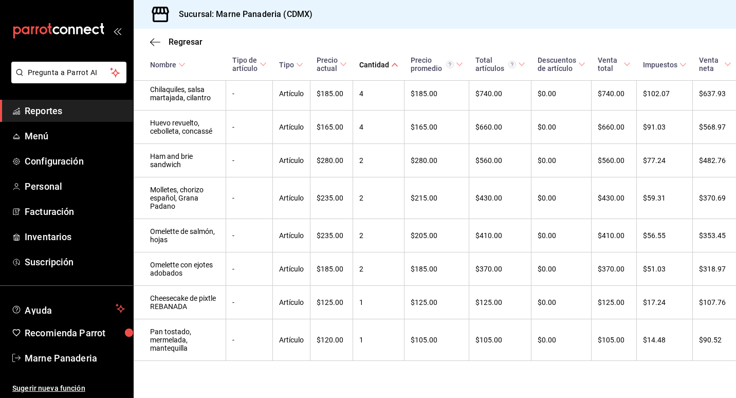
scroll to position [769, 0]
